Goal: Transaction & Acquisition: Purchase product/service

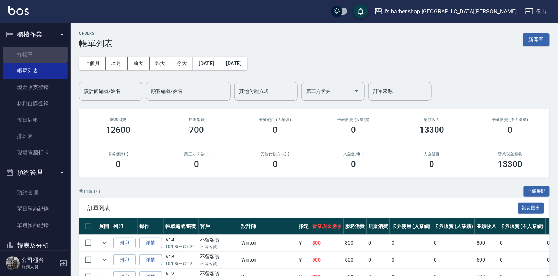
click at [37, 54] on link "打帳單" at bounding box center [35, 55] width 65 height 16
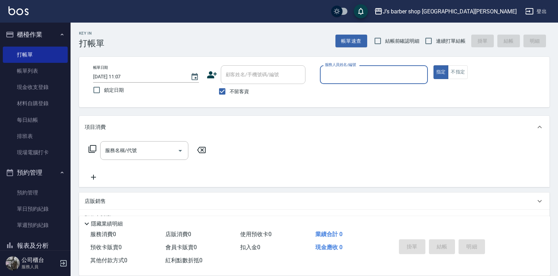
click at [235, 89] on span "不留客資" at bounding box center [240, 91] width 20 height 7
click at [230, 89] on input "不留客資" at bounding box center [222, 91] width 15 height 15
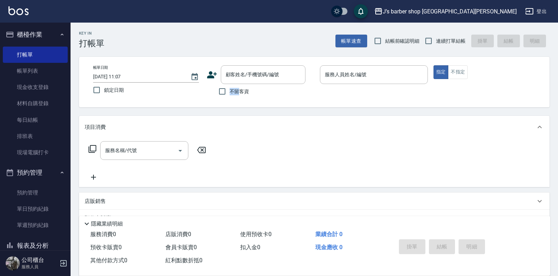
drag, startPoint x: 235, startPoint y: 89, endPoint x: 240, endPoint y: 84, distance: 6.2
click at [236, 89] on span "不留客資" at bounding box center [240, 91] width 20 height 7
click at [230, 89] on input "不留客資" at bounding box center [222, 91] width 15 height 15
click at [239, 89] on span "不留客資" at bounding box center [240, 91] width 20 height 7
click at [230, 89] on input "不留客資" at bounding box center [222, 91] width 15 height 15
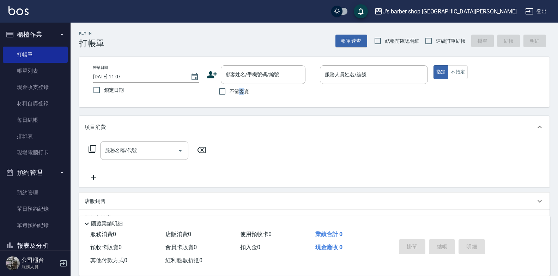
click at [239, 89] on span "不留客資" at bounding box center [240, 91] width 20 height 7
click at [230, 89] on input "不留客資" at bounding box center [222, 91] width 15 height 15
checkbox input "true"
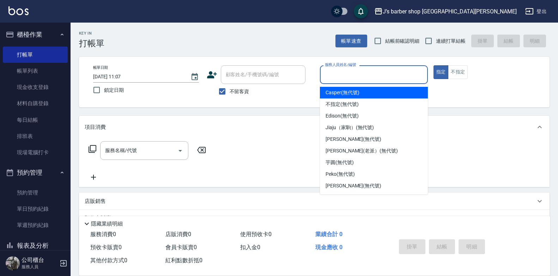
click at [379, 78] on input "服務人員姓名/編號" at bounding box center [374, 74] width 102 height 12
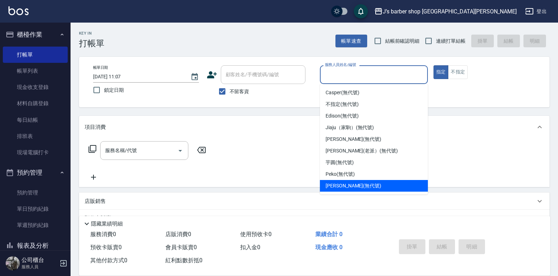
click at [354, 184] on span "[PERSON_NAME] (無代號)" at bounding box center [353, 185] width 56 height 7
type input "[PERSON_NAME](無代號)"
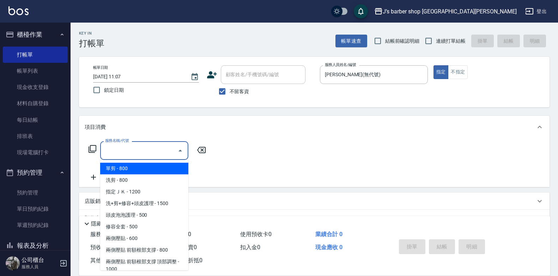
click at [163, 154] on input "服務名稱/代號" at bounding box center [138, 150] width 71 height 12
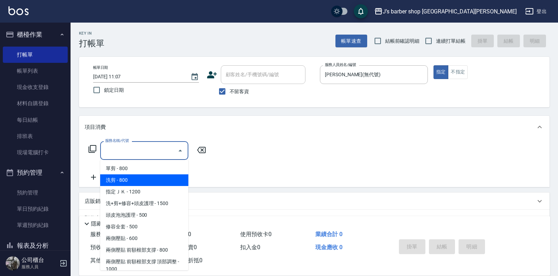
click at [156, 183] on span "洗剪 - 800" at bounding box center [144, 180] width 88 height 12
type input "洗剪(101)"
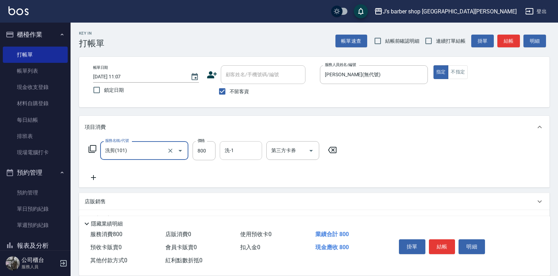
click at [248, 152] on input "洗-1" at bounding box center [241, 150] width 36 height 12
click at [440, 240] on button "結帳" at bounding box center [442, 246] width 26 height 15
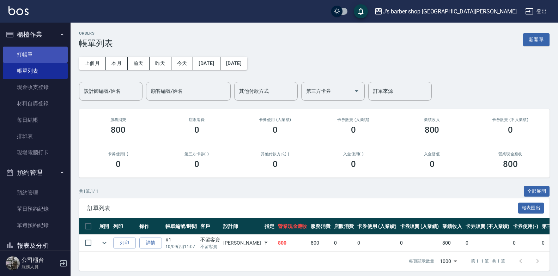
click at [26, 59] on link "打帳單" at bounding box center [35, 55] width 65 height 16
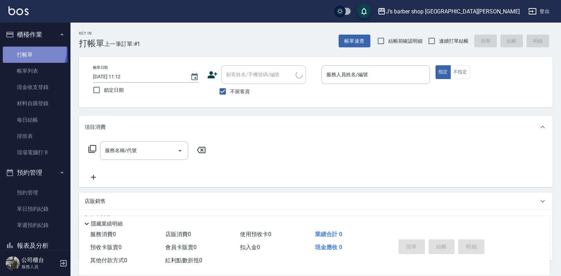
click at [31, 50] on link "打帳單" at bounding box center [35, 55] width 65 height 16
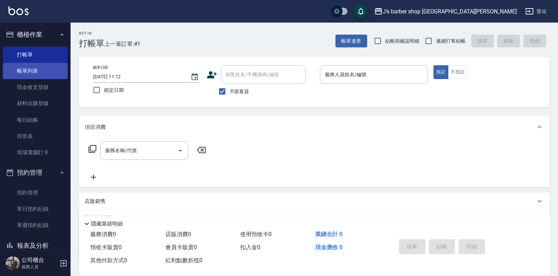
click at [23, 67] on link "帳單列表" at bounding box center [35, 71] width 65 height 16
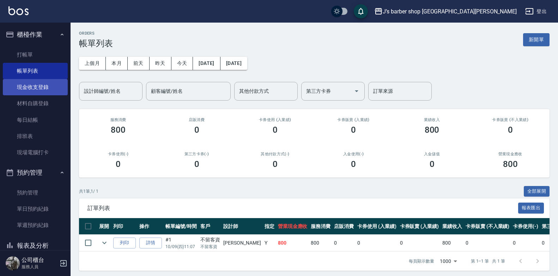
click at [24, 89] on link "現金收支登錄" at bounding box center [35, 87] width 65 height 16
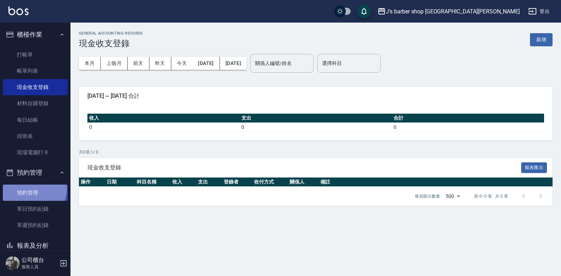
click at [32, 188] on link "預約管理" at bounding box center [35, 192] width 65 height 16
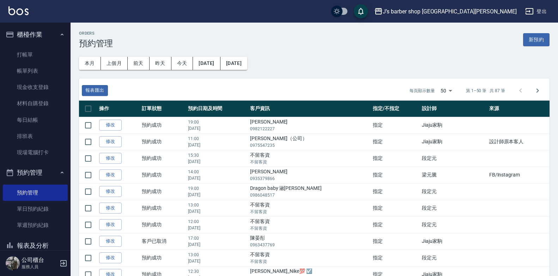
click at [197, 45] on div "本月 上個月 [DATE] [DATE] [DATE] [DATE] [DATE]" at bounding box center [160, 61] width 174 height 36
click at [188, 62] on button "今天" at bounding box center [182, 63] width 22 height 13
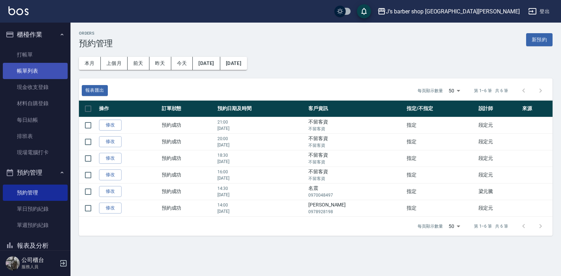
click at [41, 63] on link "帳單列表" at bounding box center [35, 71] width 65 height 16
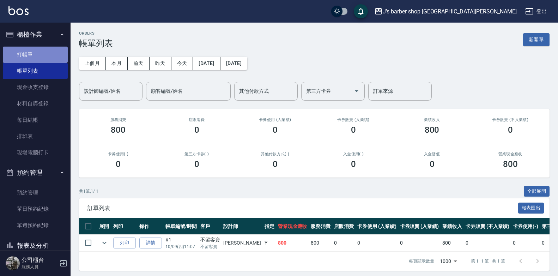
click at [46, 53] on link "打帳單" at bounding box center [35, 55] width 65 height 16
